Goal: Task Accomplishment & Management: Complete application form

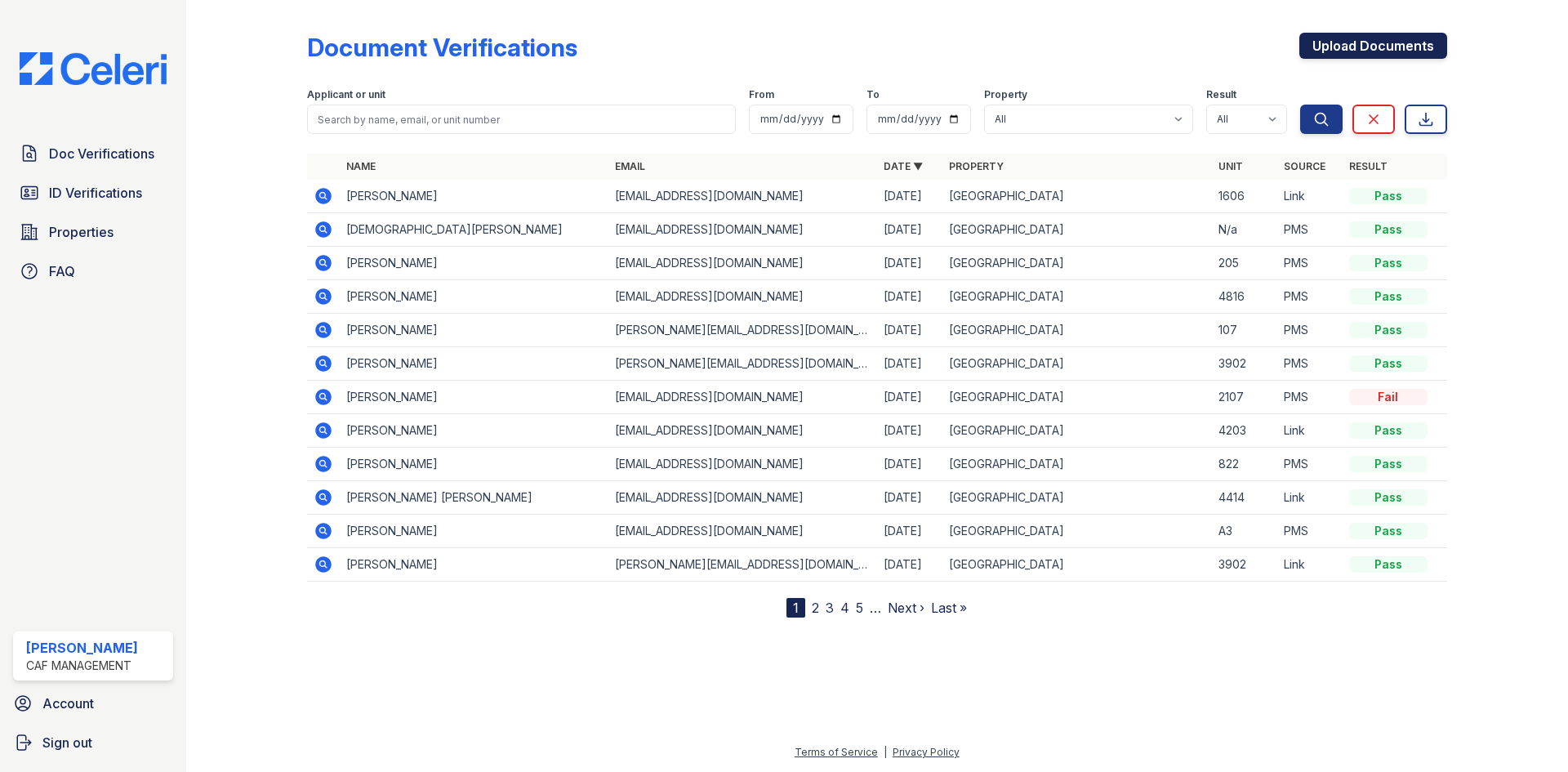
click at [1352, 50] on link "Upload Documents" at bounding box center [1372, 46] width 148 height 26
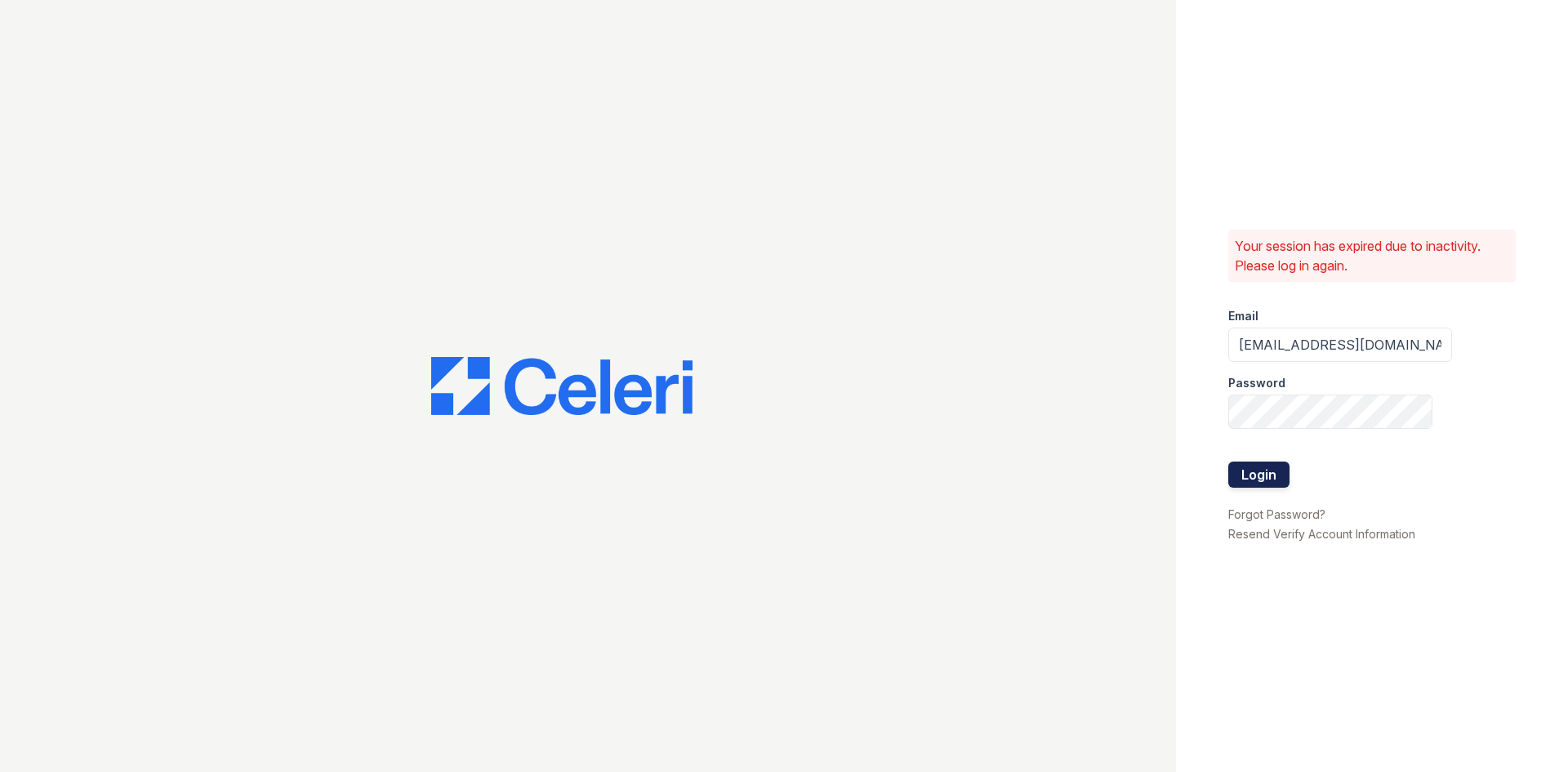
click at [1260, 476] on button "Login" at bounding box center [1259, 475] width 62 height 26
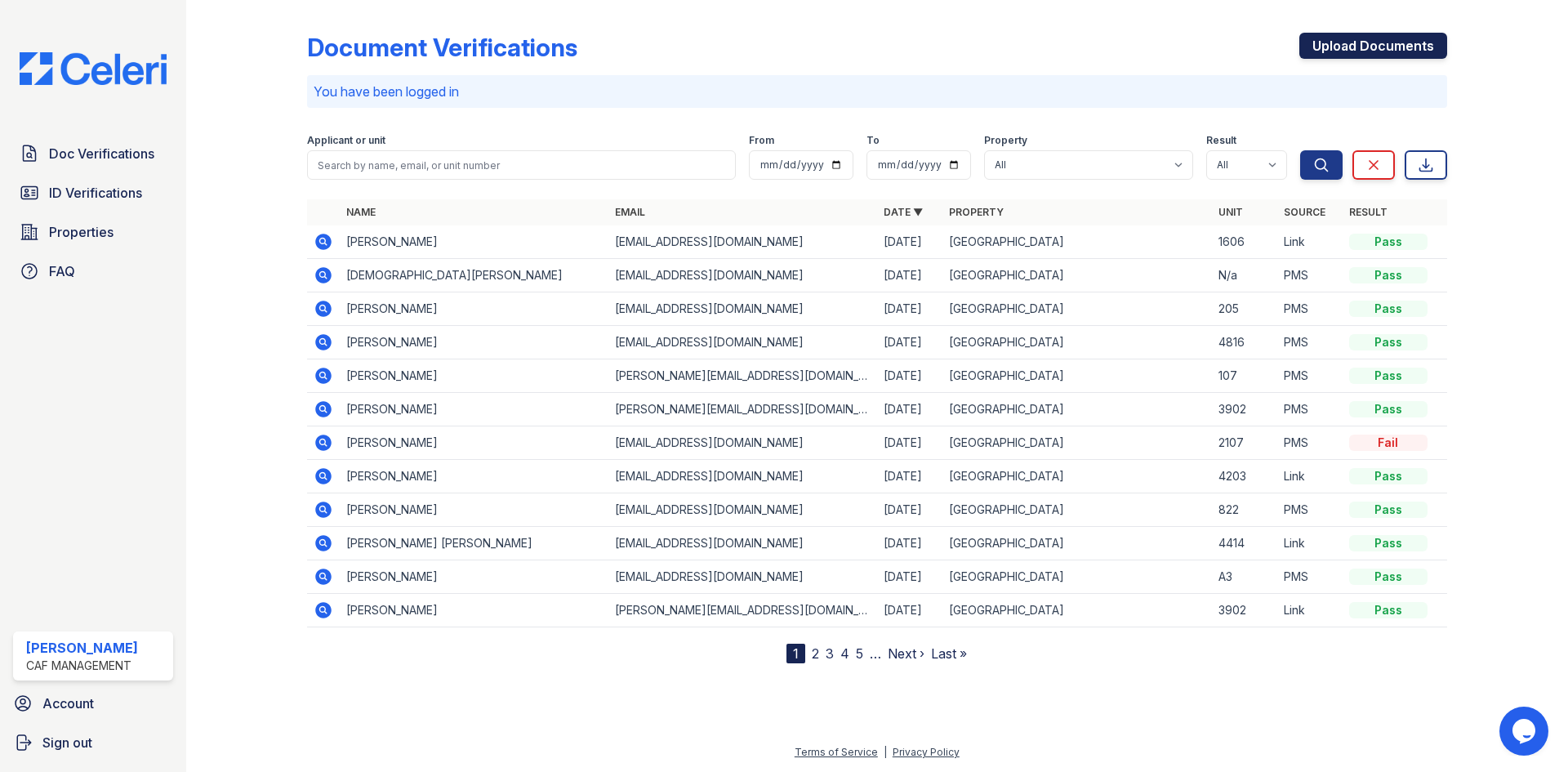
click at [1375, 48] on link "Upload Documents" at bounding box center [1372, 46] width 148 height 26
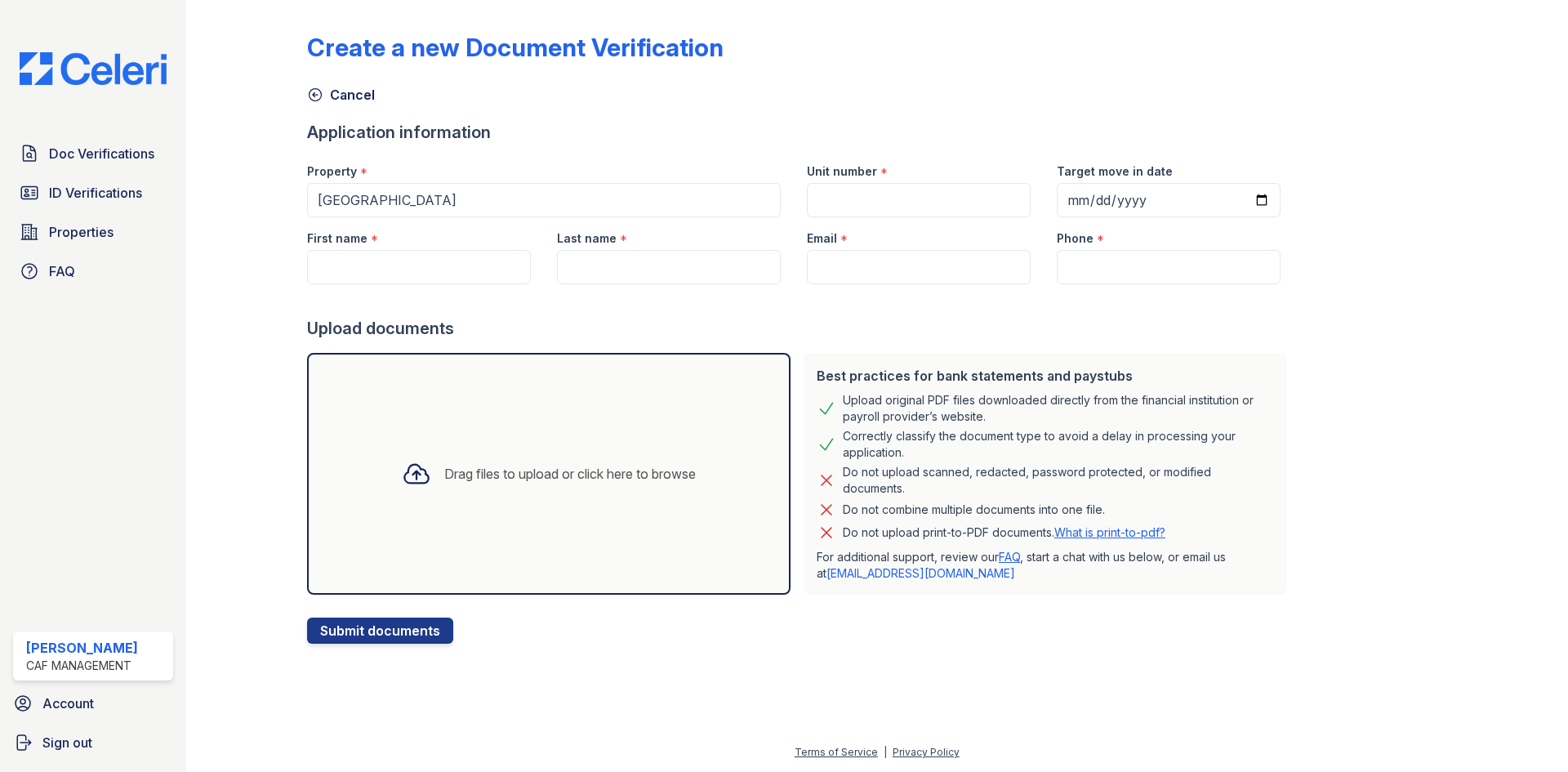
click at [469, 474] on div "Drag files to upload or click here to browse" at bounding box center [570, 473] width 252 height 19
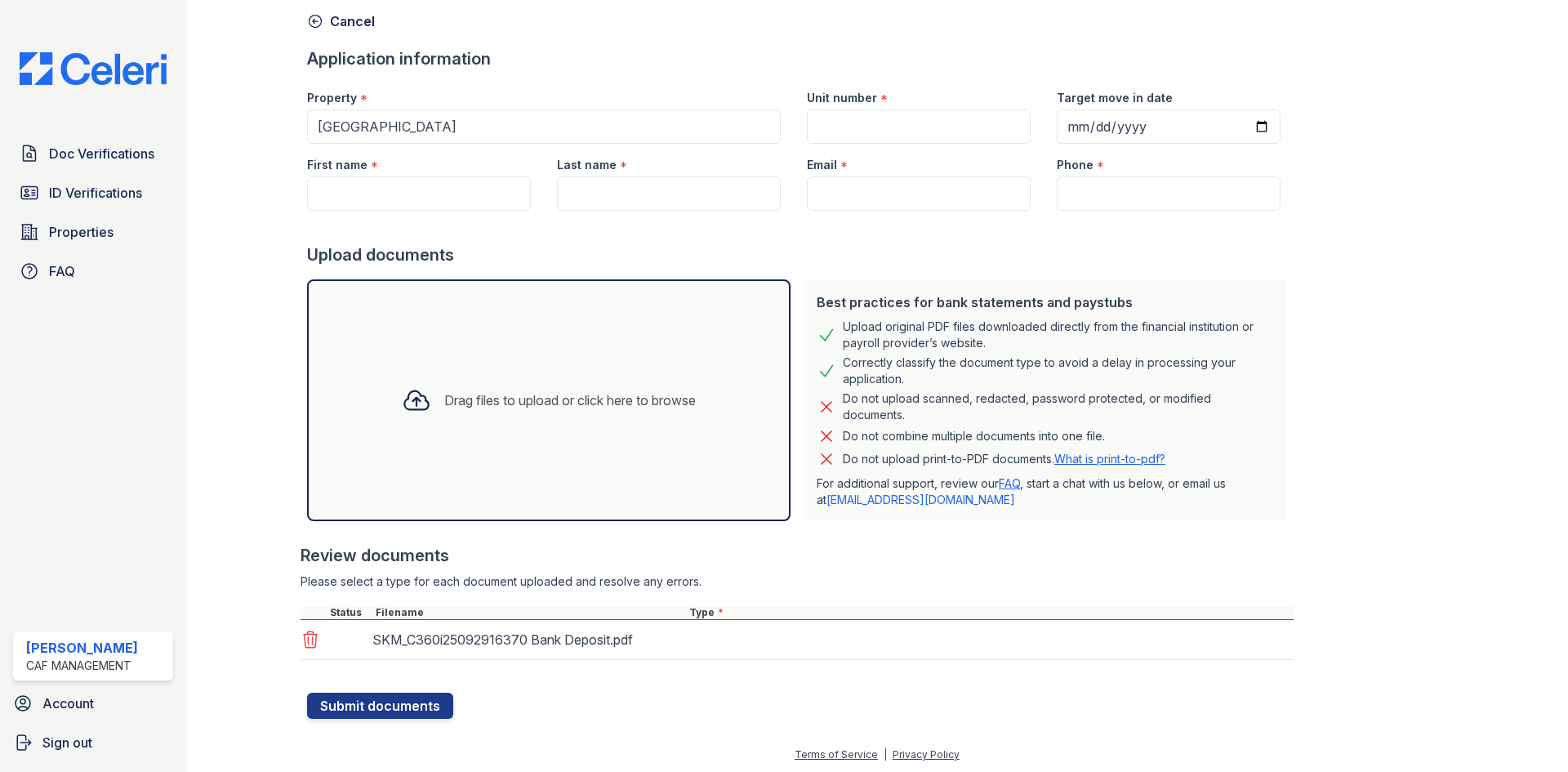
scroll to position [76, 0]
click at [401, 706] on button "Submit documents" at bounding box center [379, 708] width 146 height 26
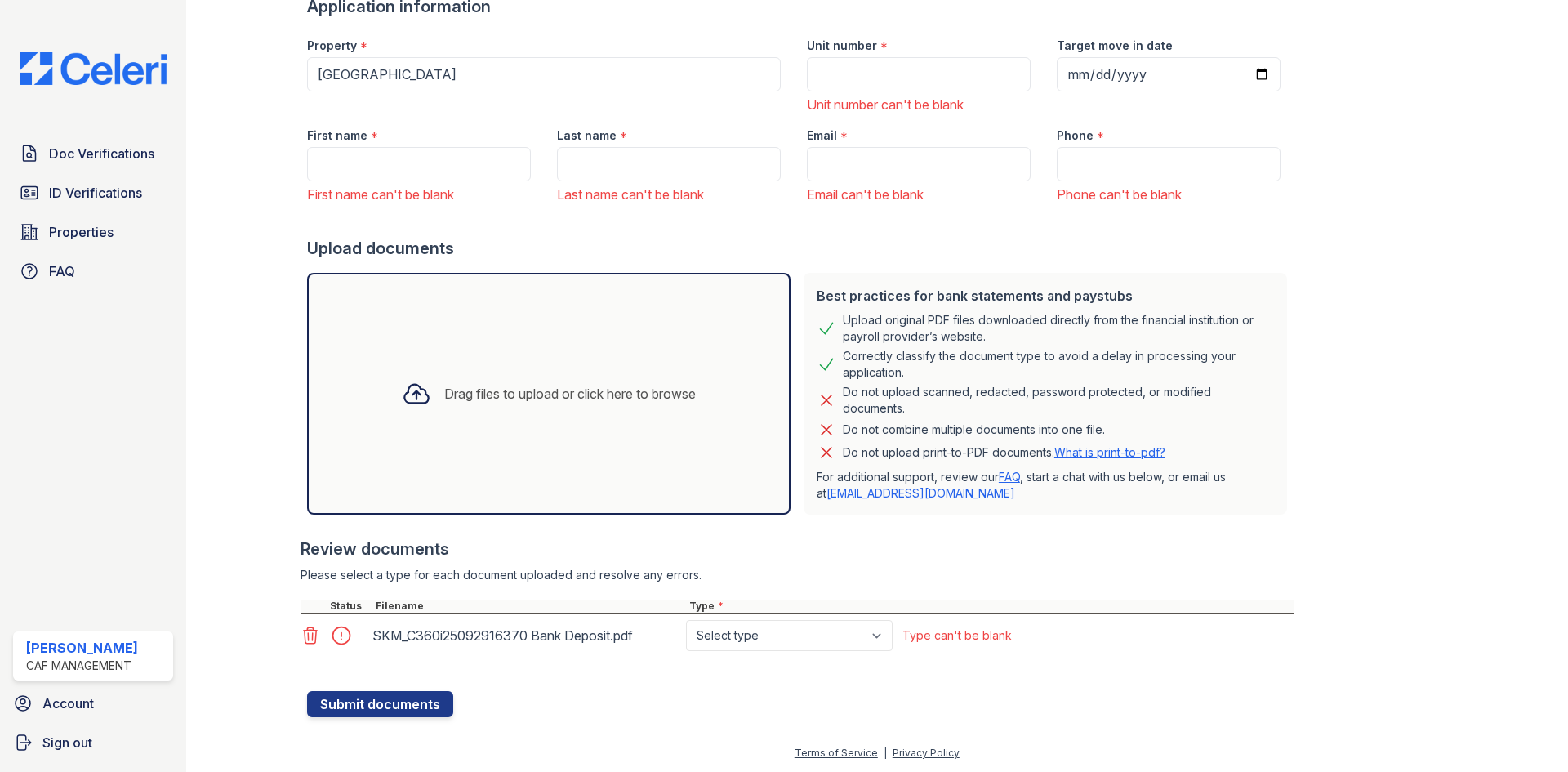
scroll to position [173, 0]
click at [868, 632] on select "Select type Paystub Bank Statement Offer Letter Tax Documents Benefit Award Let…" at bounding box center [789, 634] width 207 height 31
select select "bank_statement"
click at [686, 619] on select "Select type Paystub Bank Statement Offer Letter Tax Documents Benefit Award Let…" at bounding box center [789, 634] width 207 height 31
click at [866, 70] on input "Unit number" at bounding box center [919, 73] width 224 height 34
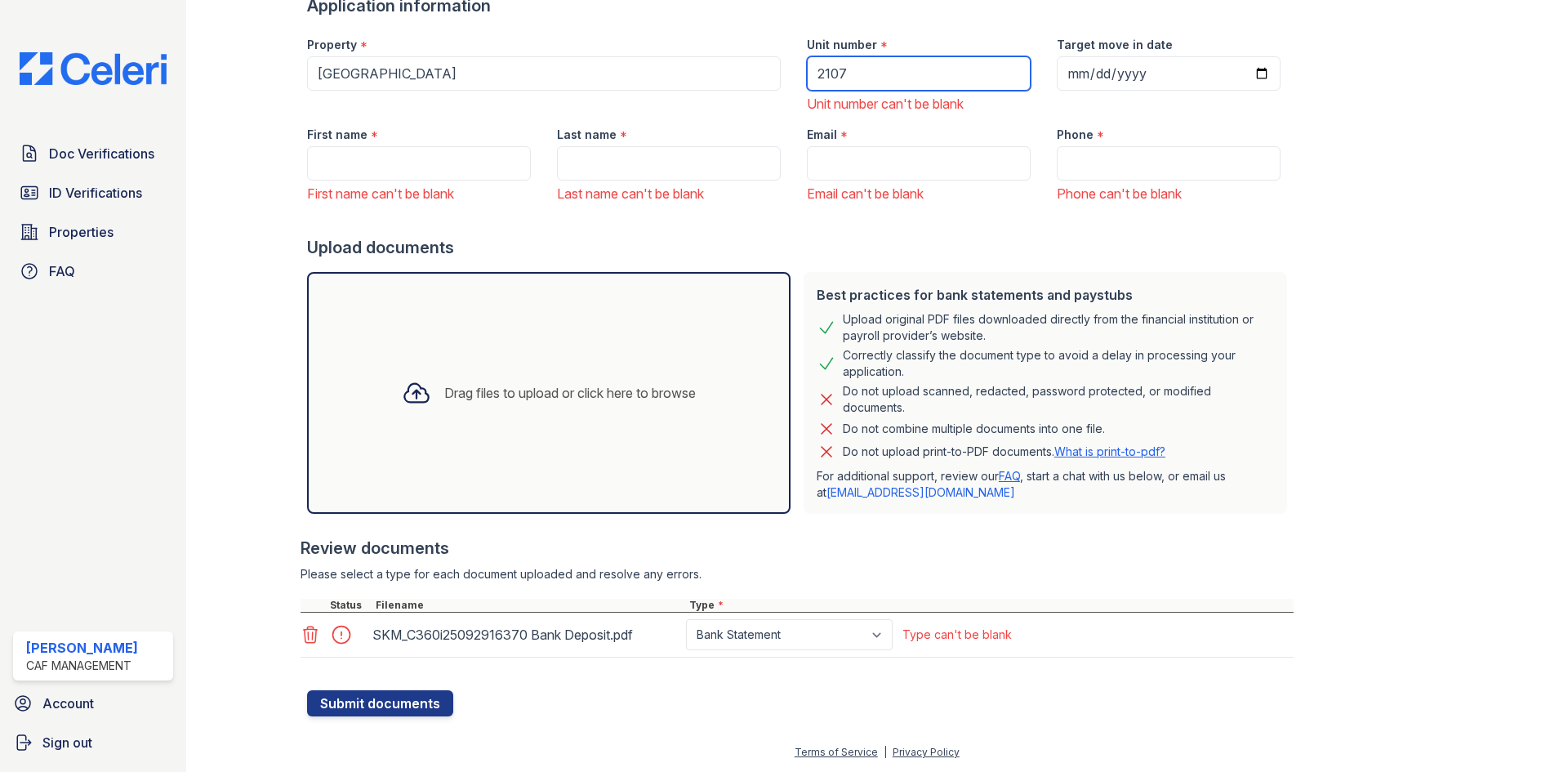
type input "2107"
click at [1064, 73] on input "Target move in date" at bounding box center [1169, 73] width 224 height 34
type input "2025-10-15"
click at [441, 173] on input "First name" at bounding box center [419, 162] width 224 height 34
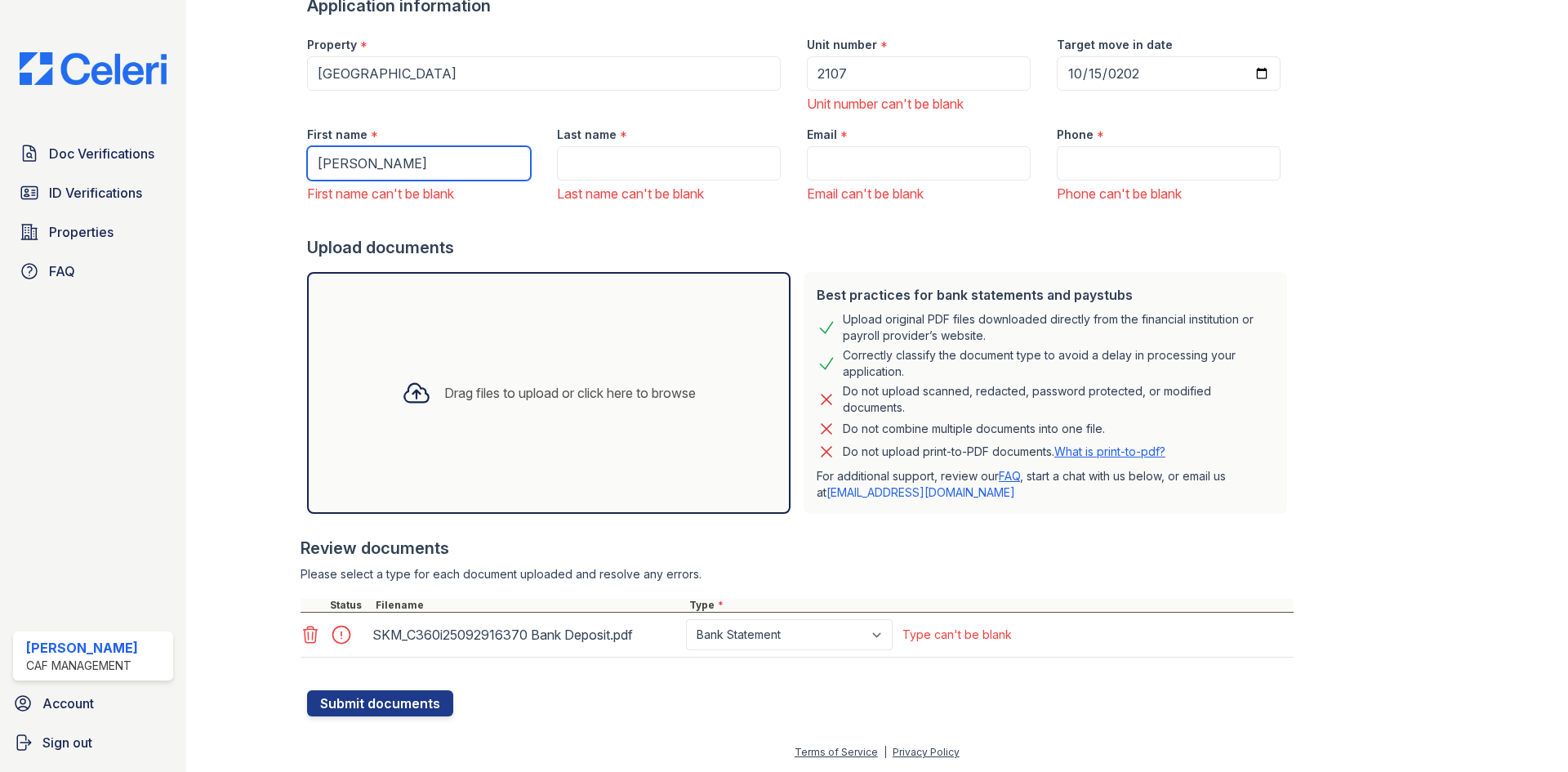
type input "Jefferey"
click at [577, 156] on input "Last name" at bounding box center [669, 162] width 224 height 34
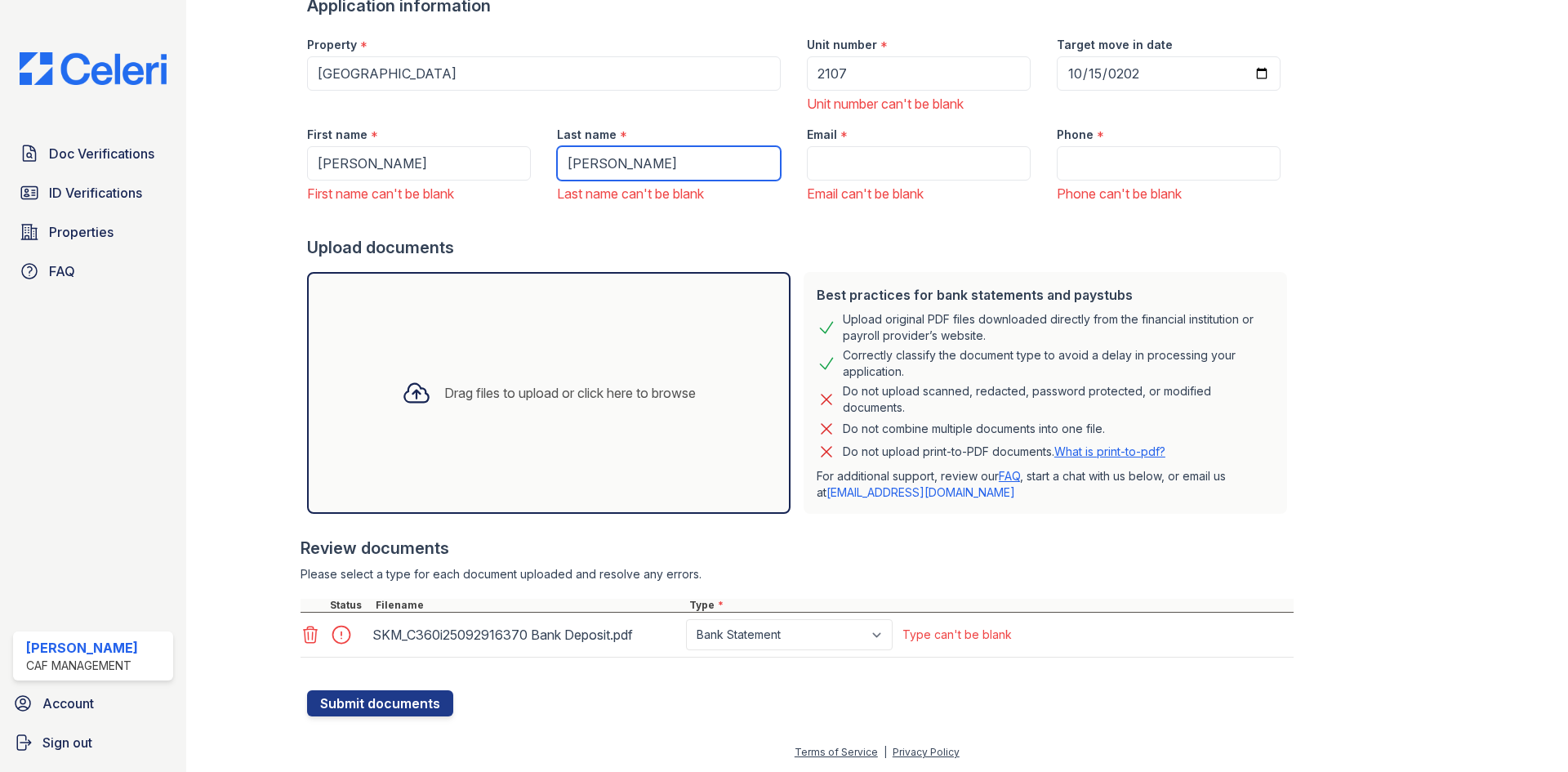
type input "Carroll"
paste input "[EMAIL_ADDRESS][DOMAIN_NAME]"
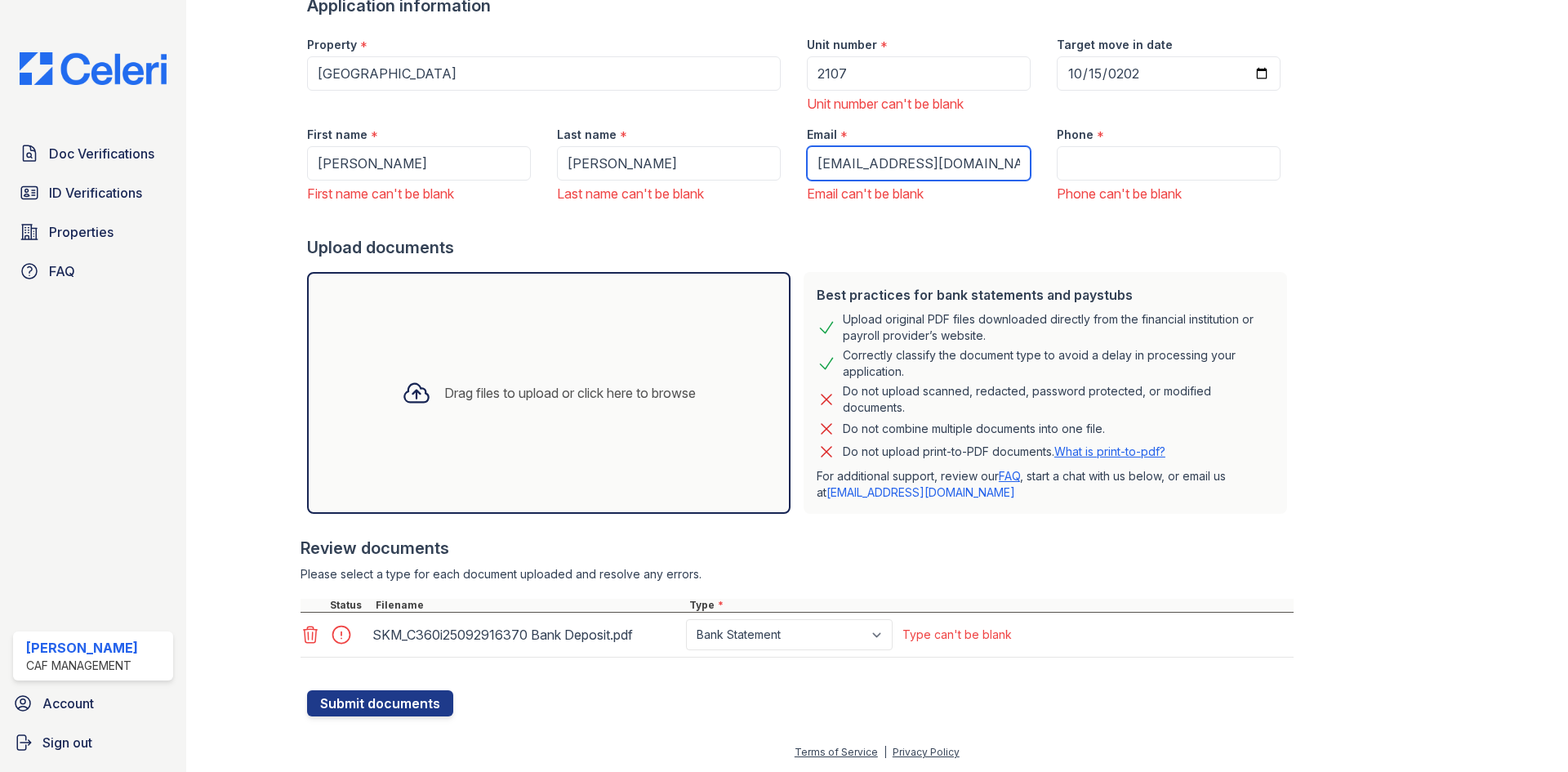
scroll to position [0, 6]
type input "[EMAIL_ADDRESS][DOMAIN_NAME]"
paste input "361) 648-0400"
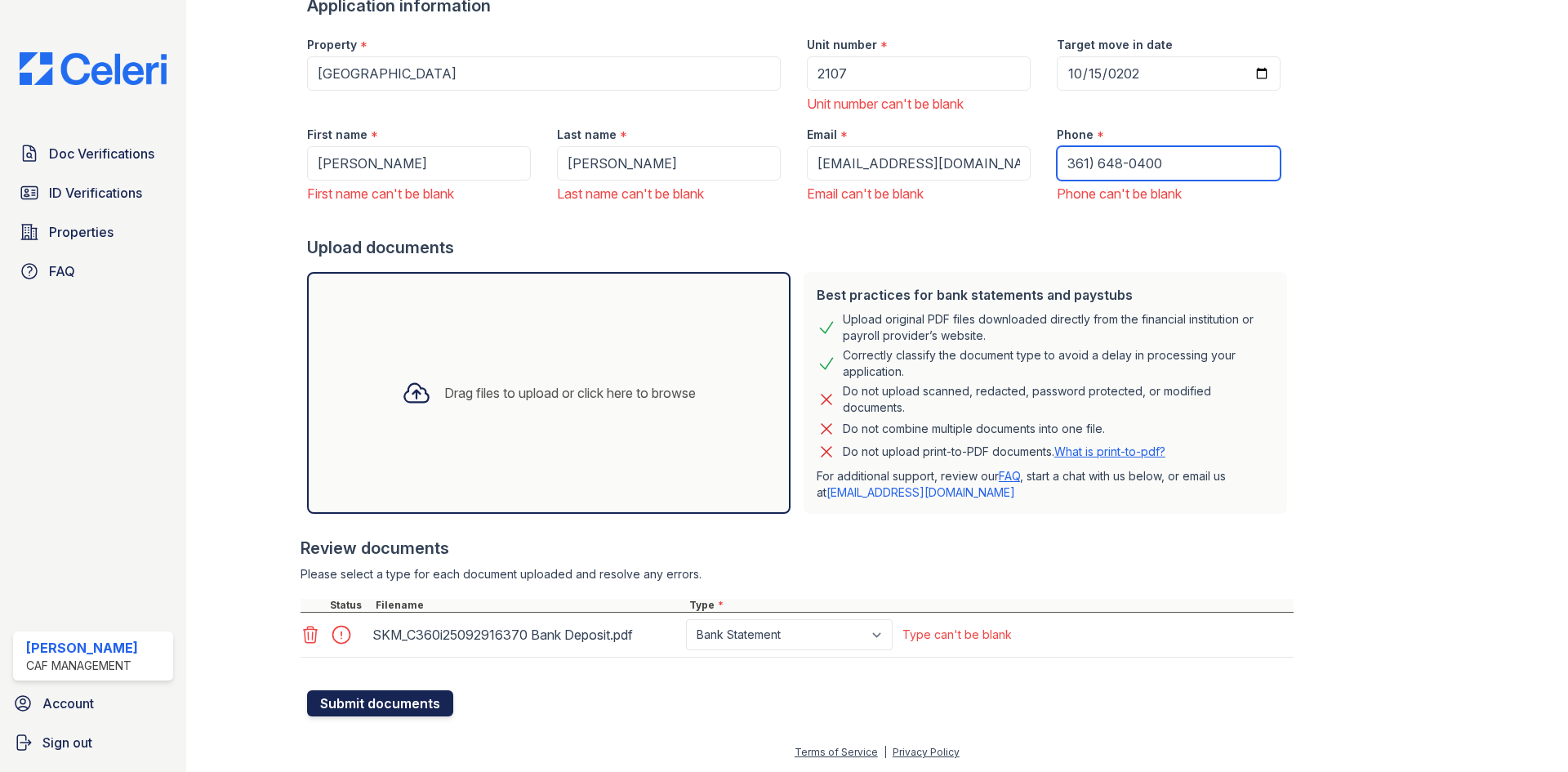
type input "361) 648-0400"
click at [424, 707] on button "Submit documents" at bounding box center [379, 703] width 146 height 26
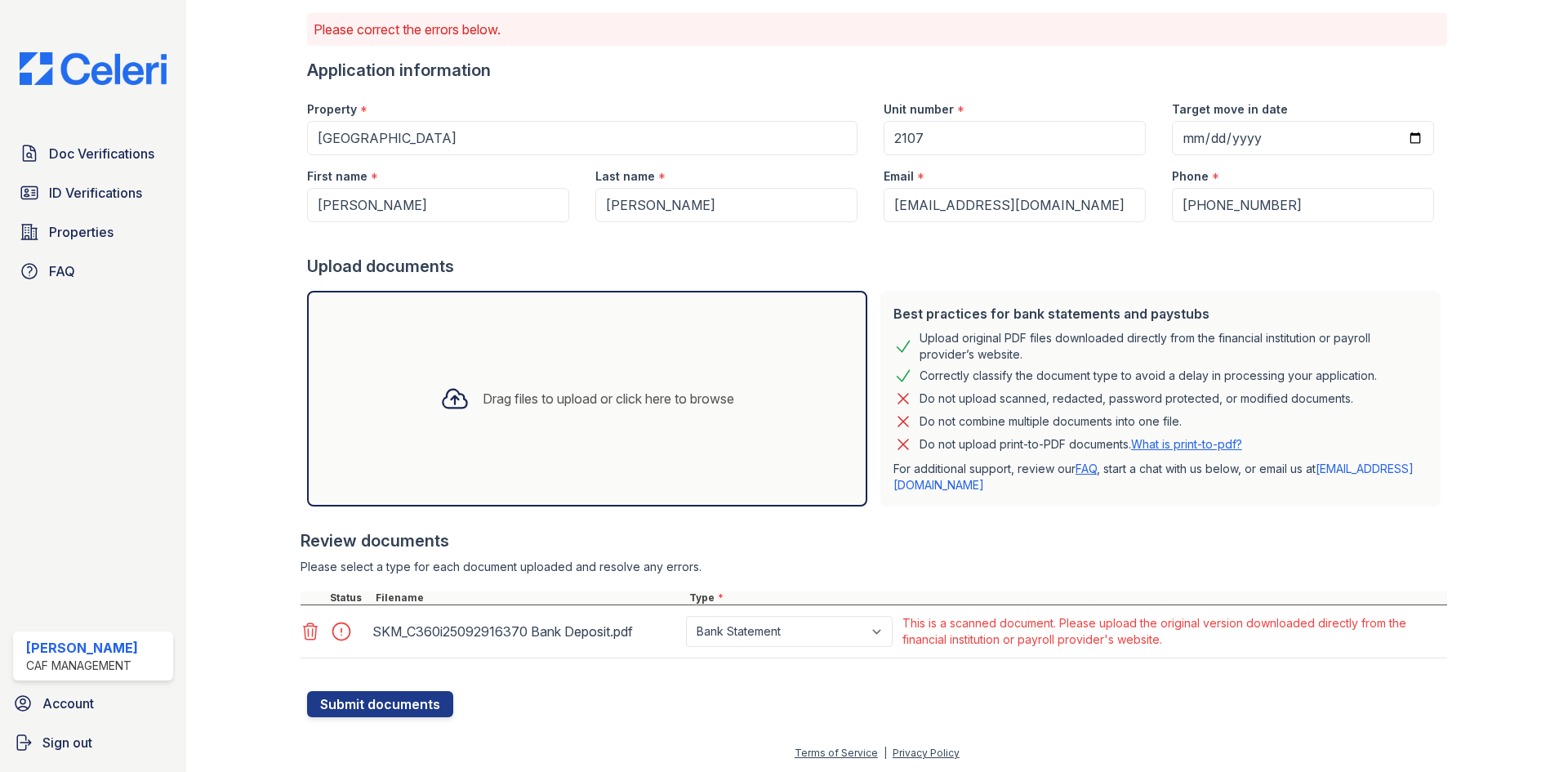
scroll to position [108, 0]
